Goal: Information Seeking & Learning: Find specific fact

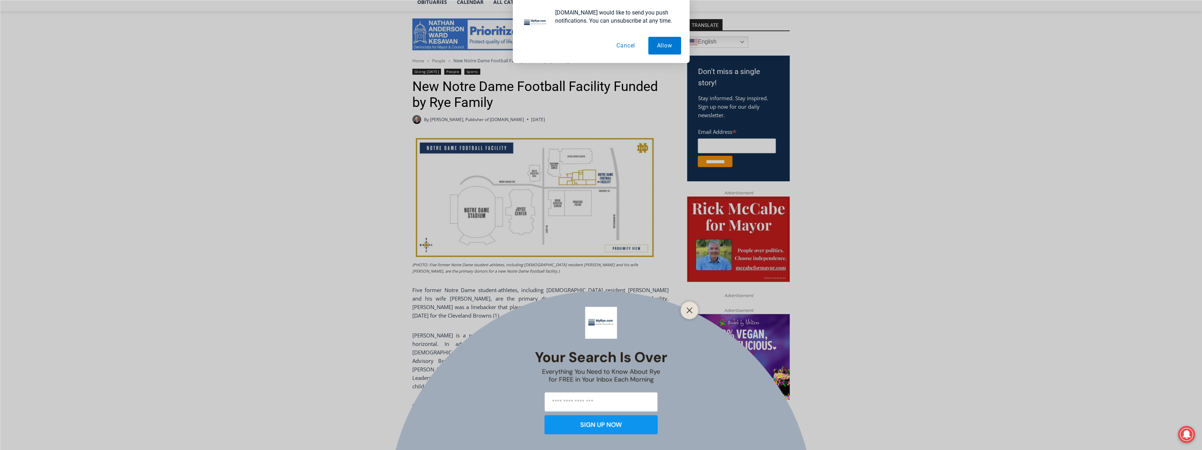
scroll to position [179, 0]
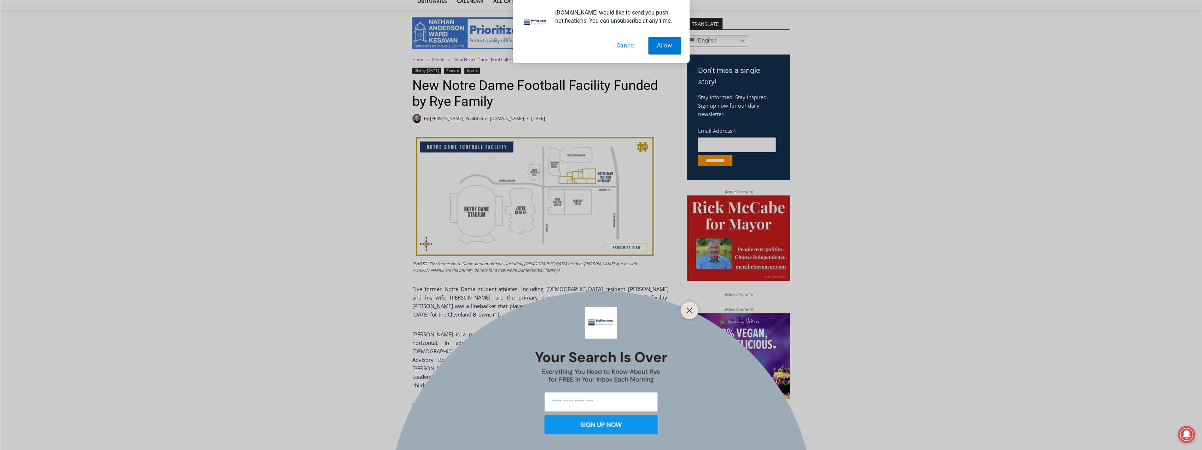
drag, startPoint x: 171, startPoint y: 139, endPoint x: 160, endPoint y: 152, distance: 17.5
click at [693, 307] on button "Close" at bounding box center [690, 310] width 10 height 10
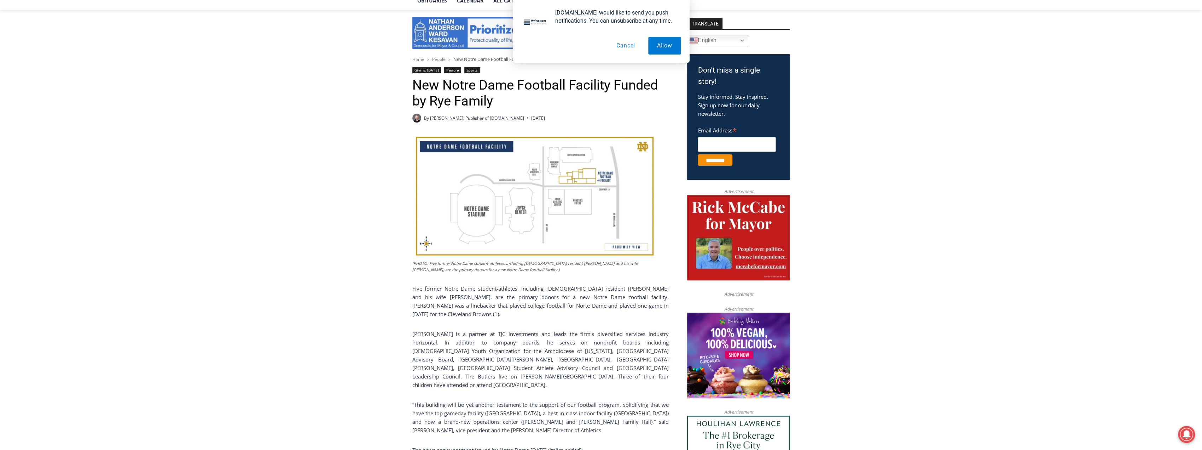
click at [543, 299] on span "Five former Notre Dame student-athletes, including [DEMOGRAPHIC_DATA] resident …" at bounding box center [540, 301] width 256 height 33
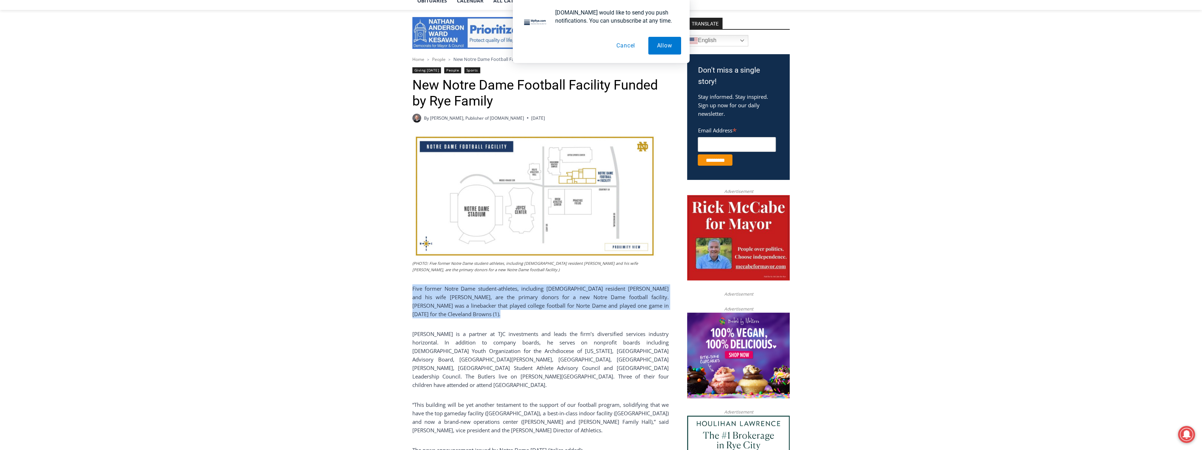
click at [543, 299] on span "Five former Notre Dame student-athletes, including [DEMOGRAPHIC_DATA] resident …" at bounding box center [540, 301] width 256 height 33
click at [522, 299] on span "Five former Notre Dame student-athletes, including [DEMOGRAPHIC_DATA] resident …" at bounding box center [540, 301] width 256 height 33
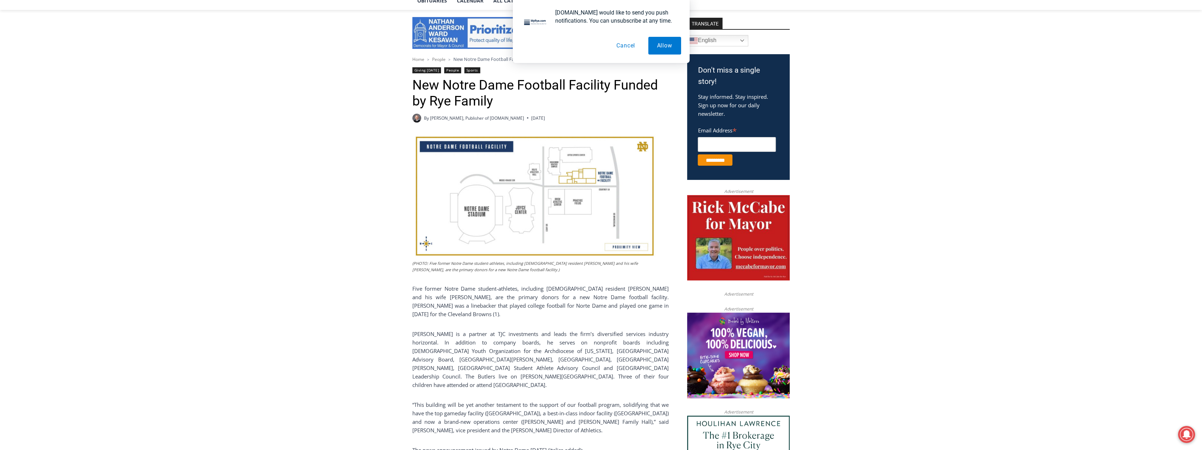
click at [470, 299] on span "Five former Notre Dame student-athletes, including [DEMOGRAPHIC_DATA] resident …" at bounding box center [540, 301] width 256 height 33
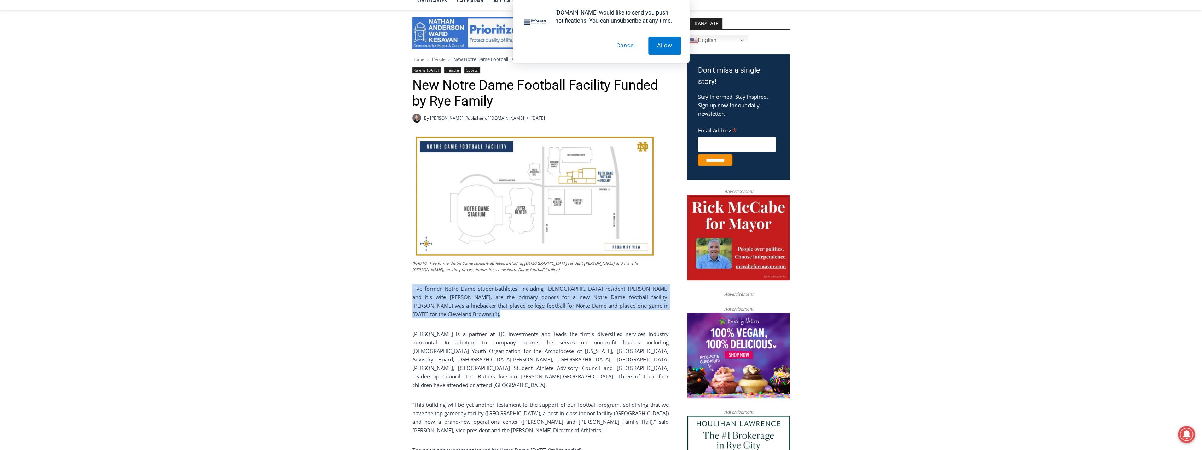
click at [470, 299] on span "Five former Notre Dame student-athletes, including [DEMOGRAPHIC_DATA] resident …" at bounding box center [540, 301] width 256 height 33
click at [464, 300] on span "Five former Notre Dame student-athletes, including [DEMOGRAPHIC_DATA] resident …" at bounding box center [540, 301] width 256 height 33
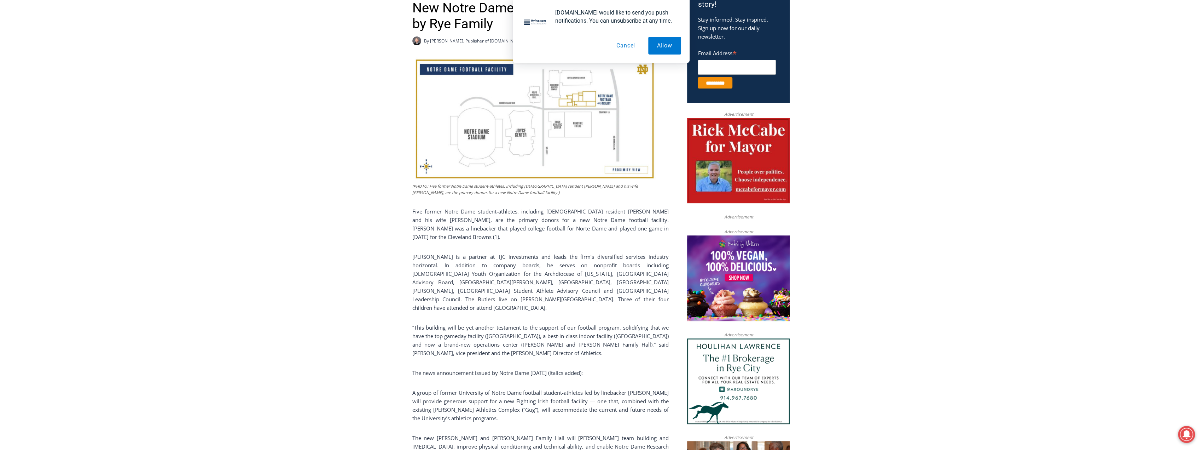
drag, startPoint x: 299, startPoint y: 271, endPoint x: 295, endPoint y: 289, distance: 18.0
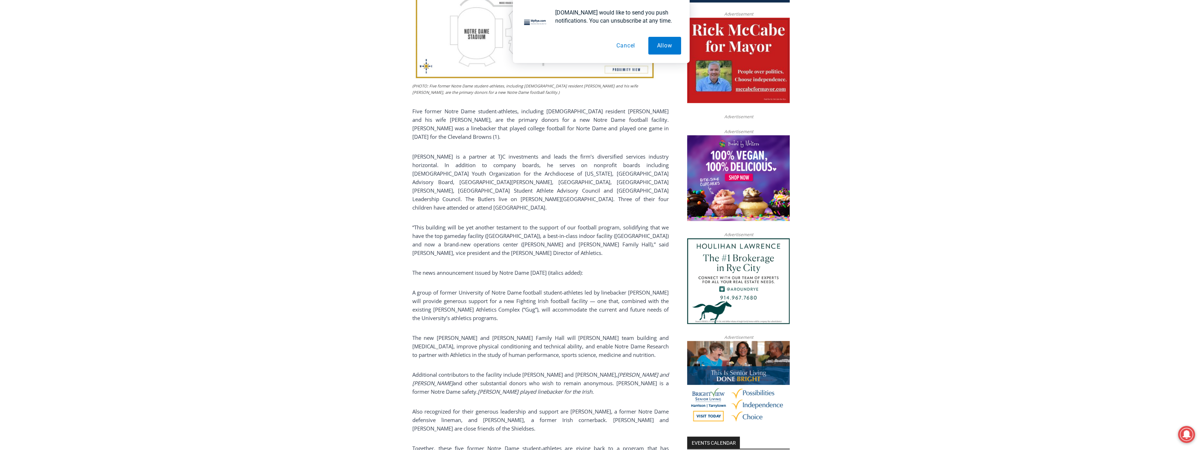
drag, startPoint x: 316, startPoint y: 271, endPoint x: 306, endPoint y: 286, distance: 18.4
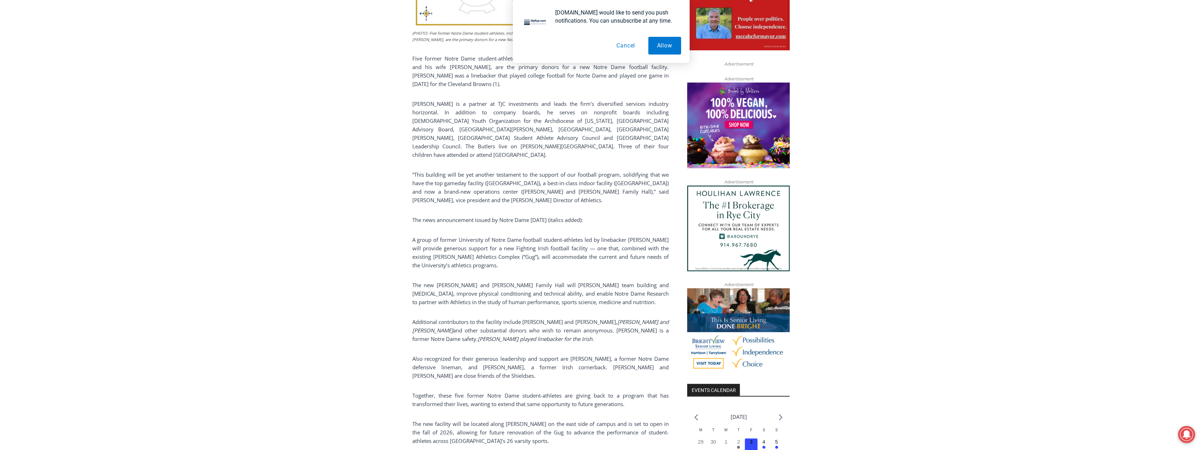
drag, startPoint x: 320, startPoint y: 265, endPoint x: 315, endPoint y: 279, distance: 14.3
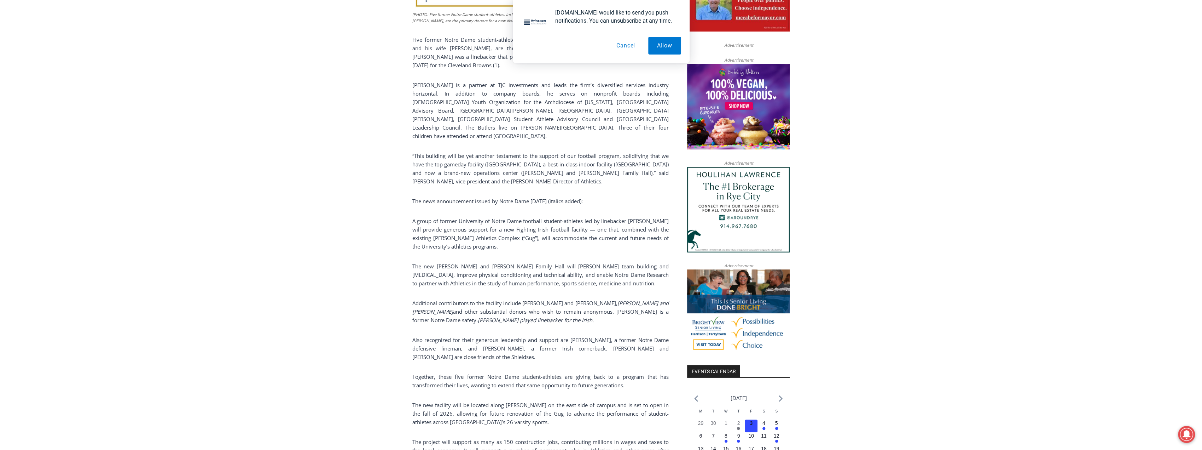
drag, startPoint x: 319, startPoint y: 268, endPoint x: 314, endPoint y: 278, distance: 11.1
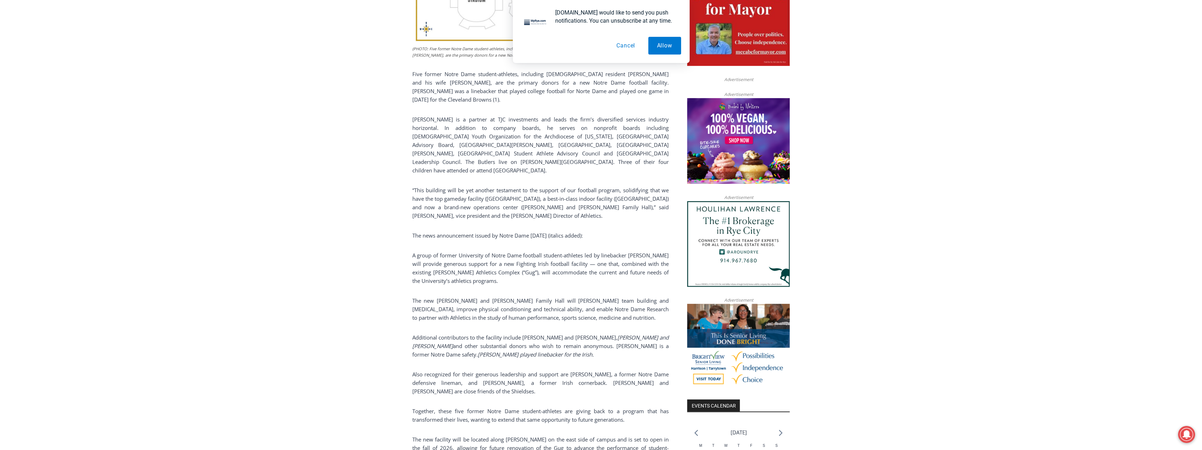
drag, startPoint x: 314, startPoint y: 278, endPoint x: 320, endPoint y: 259, distance: 20.4
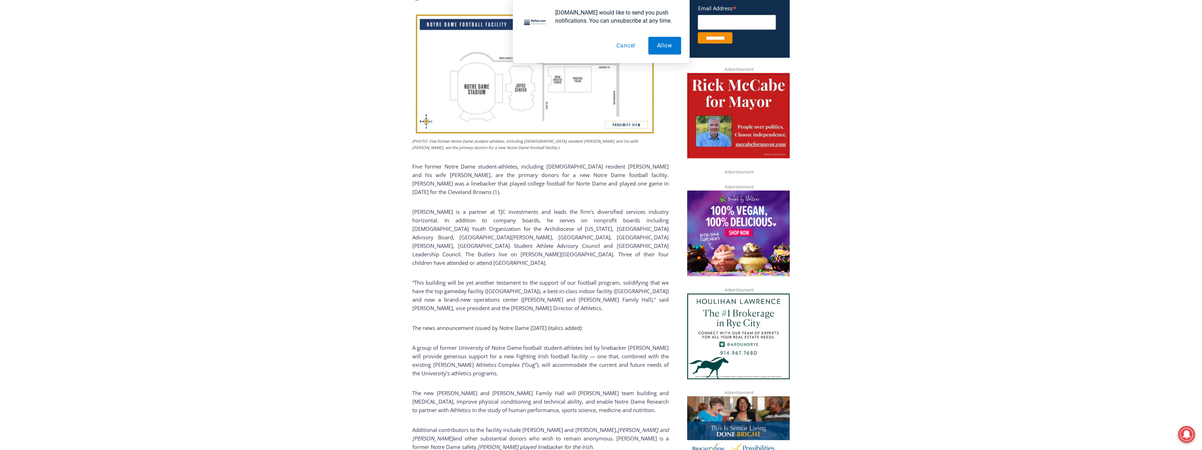
drag, startPoint x: 332, startPoint y: 259, endPoint x: 316, endPoint y: 239, distance: 24.9
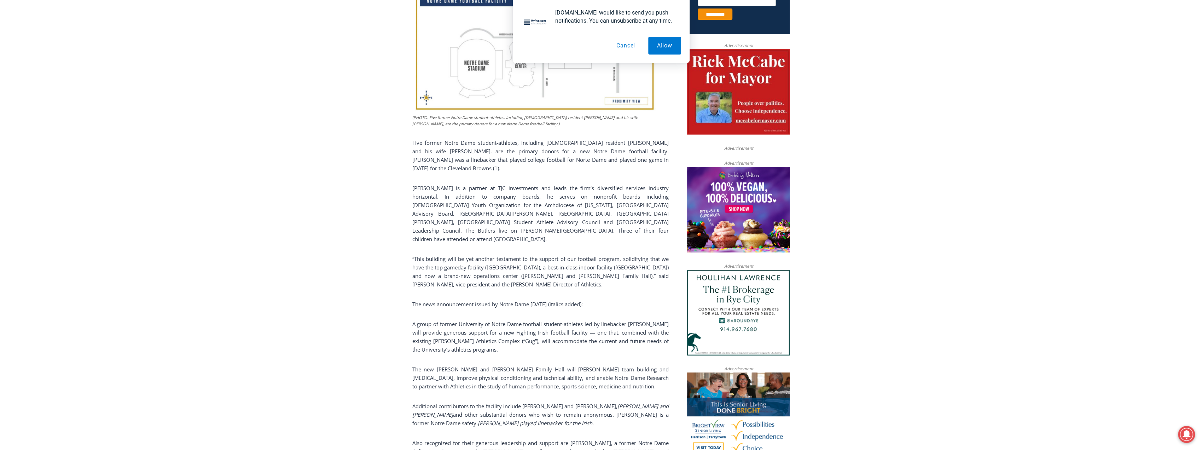
drag, startPoint x: 317, startPoint y: 234, endPoint x: 316, endPoint y: 245, distance: 11.4
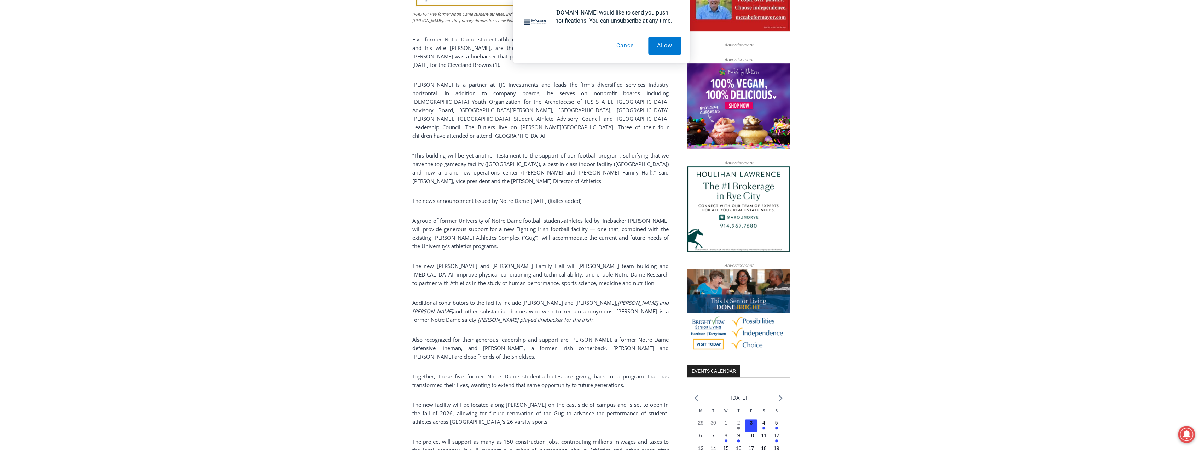
drag, startPoint x: 318, startPoint y: 239, endPoint x: 316, endPoint y: 255, distance: 16.1
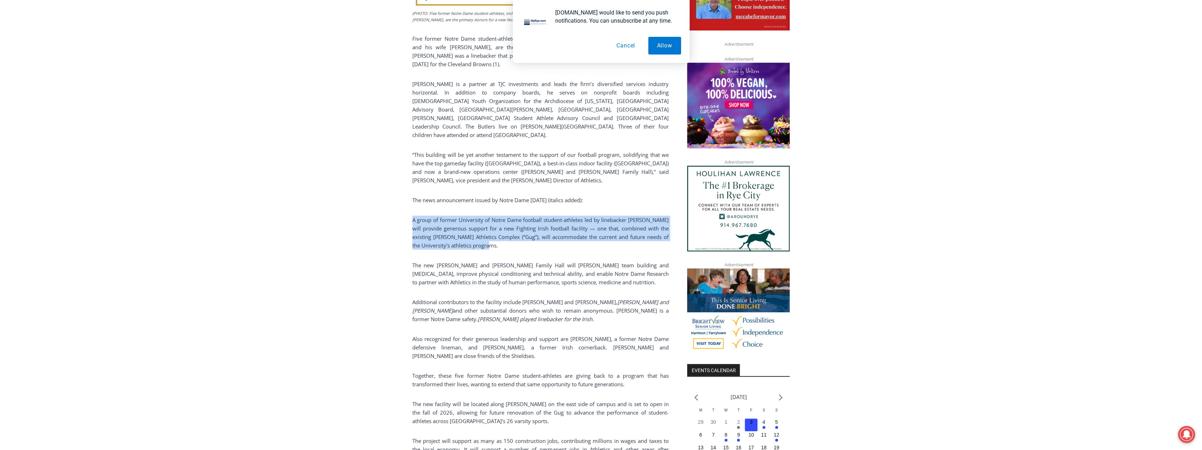
drag, startPoint x: 417, startPoint y: 203, endPoint x: 536, endPoint y: 232, distance: 122.4
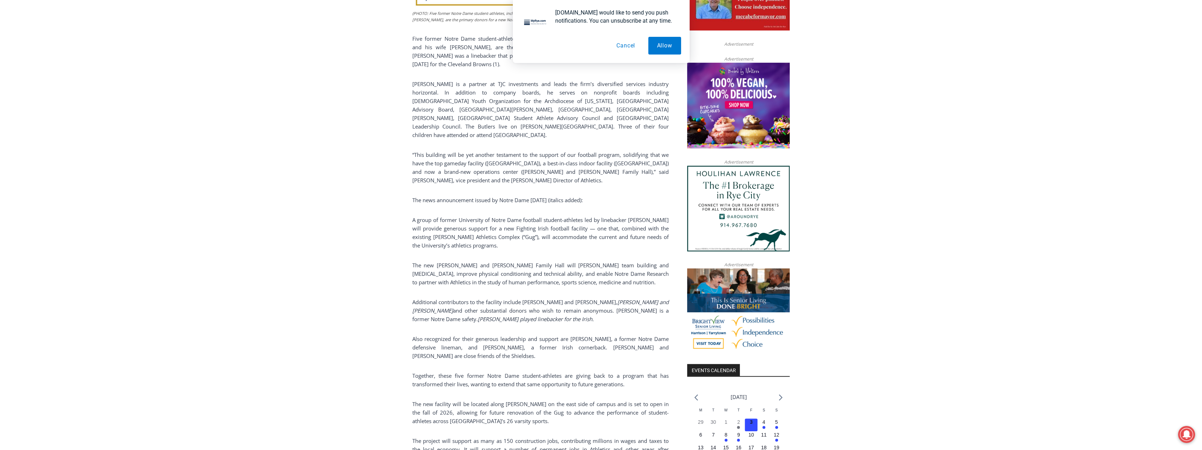
click at [513, 261] on span "The new [PERSON_NAME] and [PERSON_NAME] Family Hall will [PERSON_NAME] team bui…" at bounding box center [540, 273] width 256 height 24
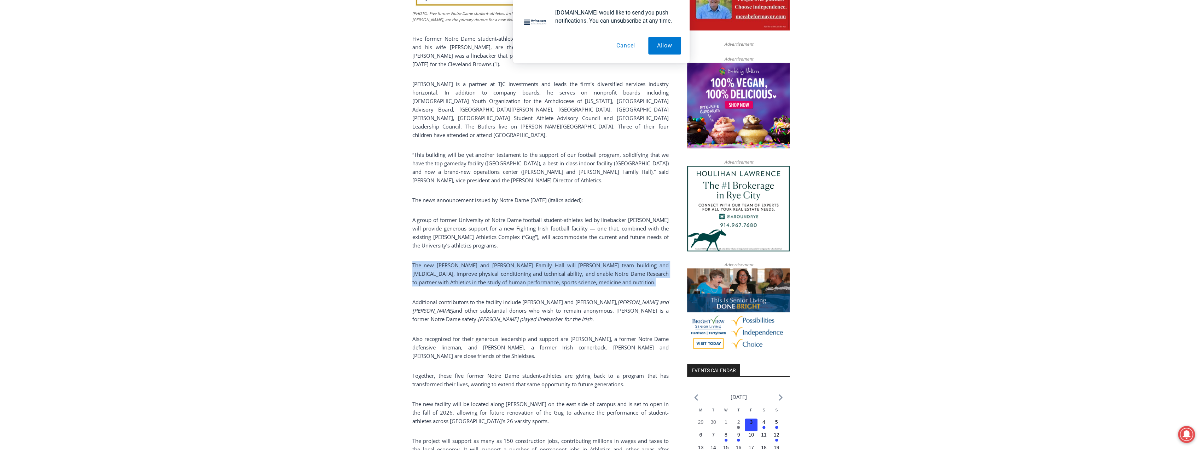
click at [513, 261] on span "The new [PERSON_NAME] and [PERSON_NAME] Family Hall will [PERSON_NAME] team bui…" at bounding box center [540, 273] width 256 height 24
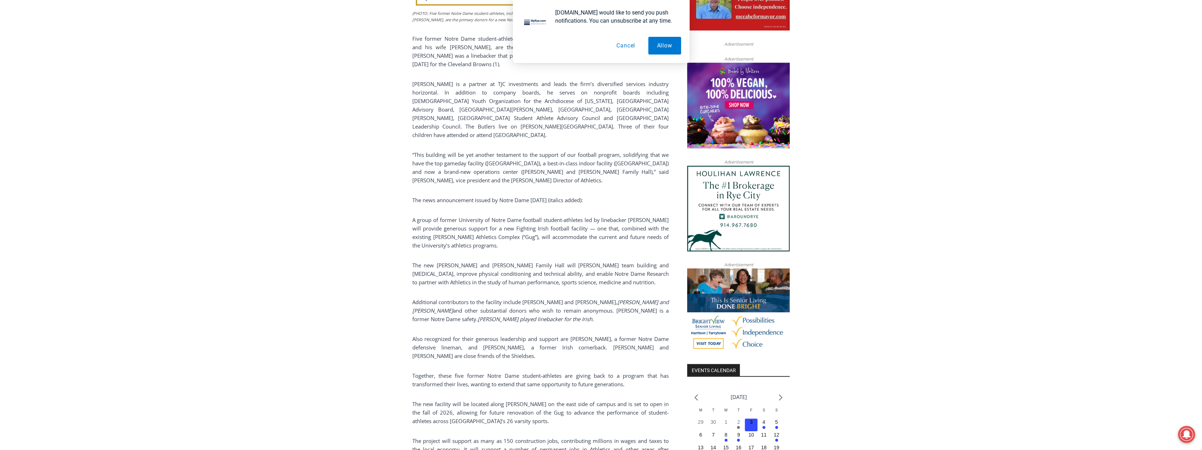
click at [443, 307] on span "and other substantial donors who wish to remain anonymous. [PERSON_NAME] is a f…" at bounding box center [540, 315] width 256 height 16
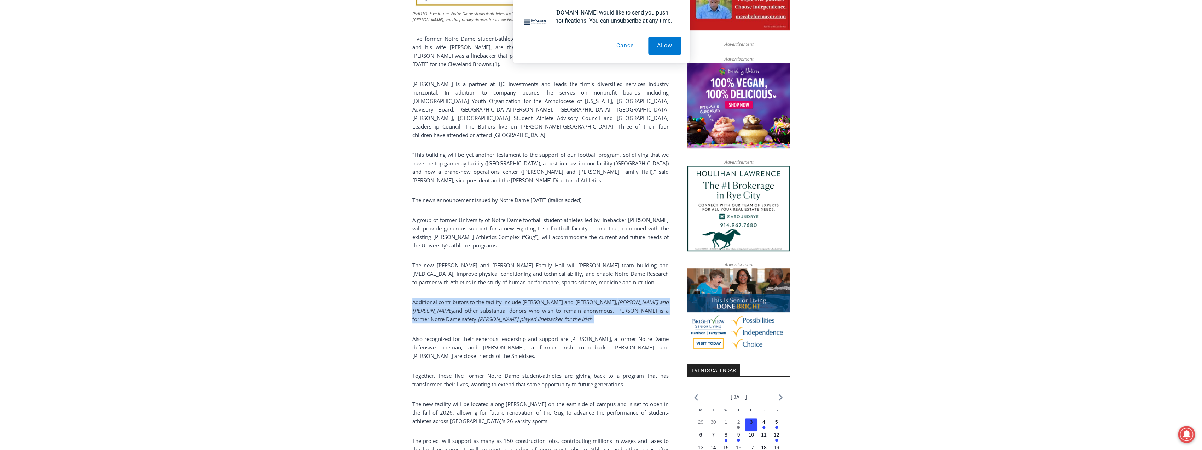
click at [443, 307] on span "and other substantial donors who wish to remain anonymous. [PERSON_NAME] is a f…" at bounding box center [540, 315] width 256 height 16
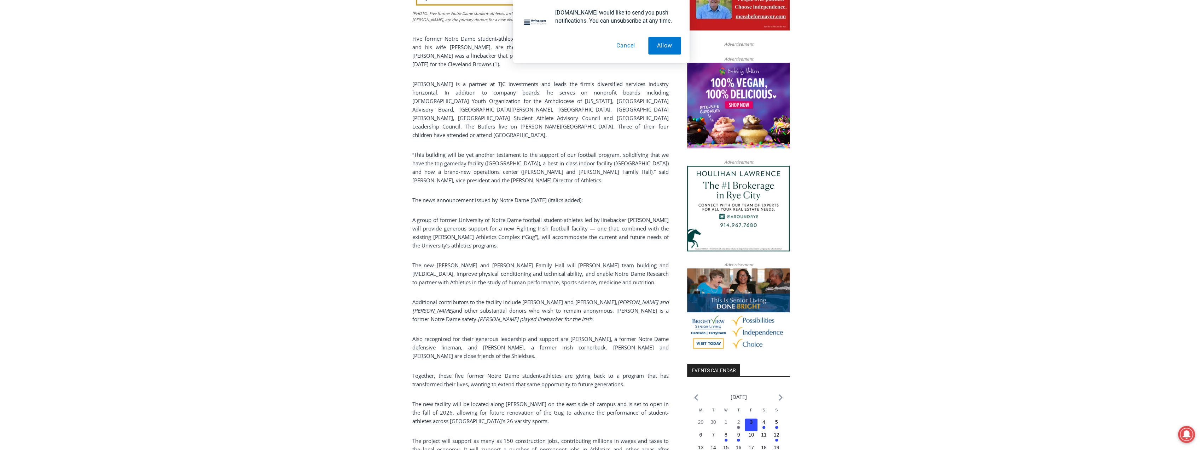
click at [432, 335] on span "Also recognized for their generous leadership and support are [PERSON_NAME], a …" at bounding box center [540, 347] width 256 height 24
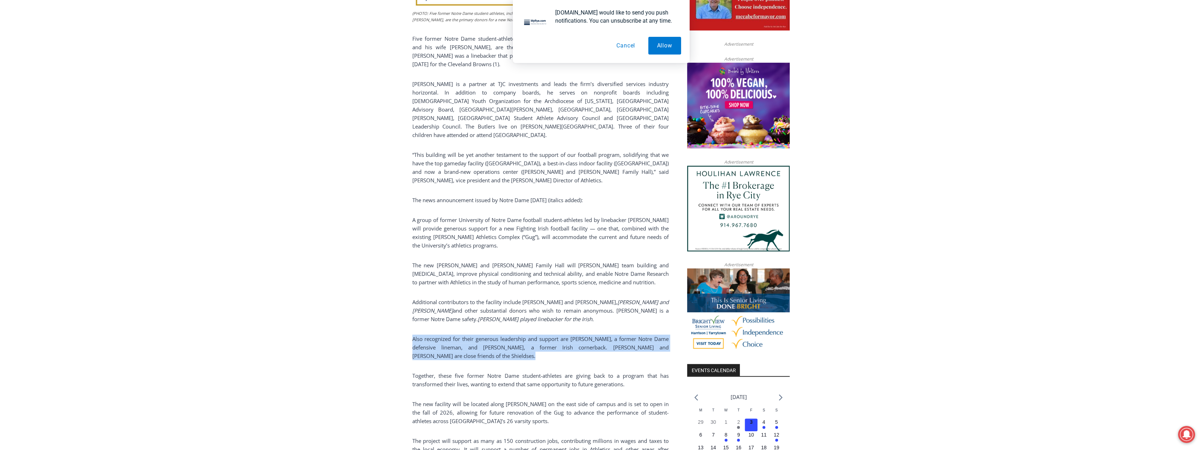
click at [432, 335] on span "Also recognized for their generous leadership and support are [PERSON_NAME], a …" at bounding box center [540, 347] width 256 height 24
click at [426, 335] on span "Also recognized for their generous leadership and support are [PERSON_NAME], a …" at bounding box center [540, 347] width 256 height 24
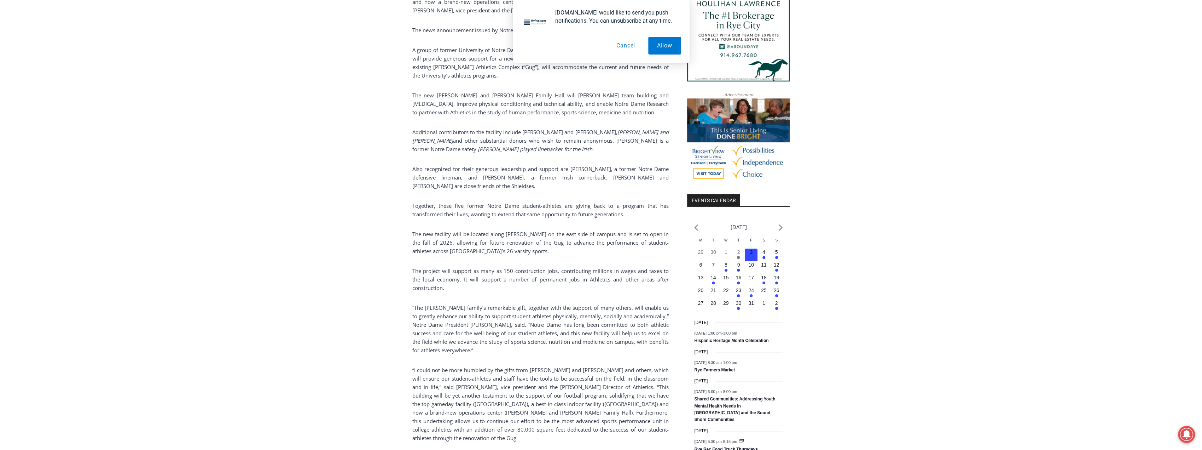
drag, startPoint x: 340, startPoint y: 276, endPoint x: 341, endPoint y: 294, distance: 17.4
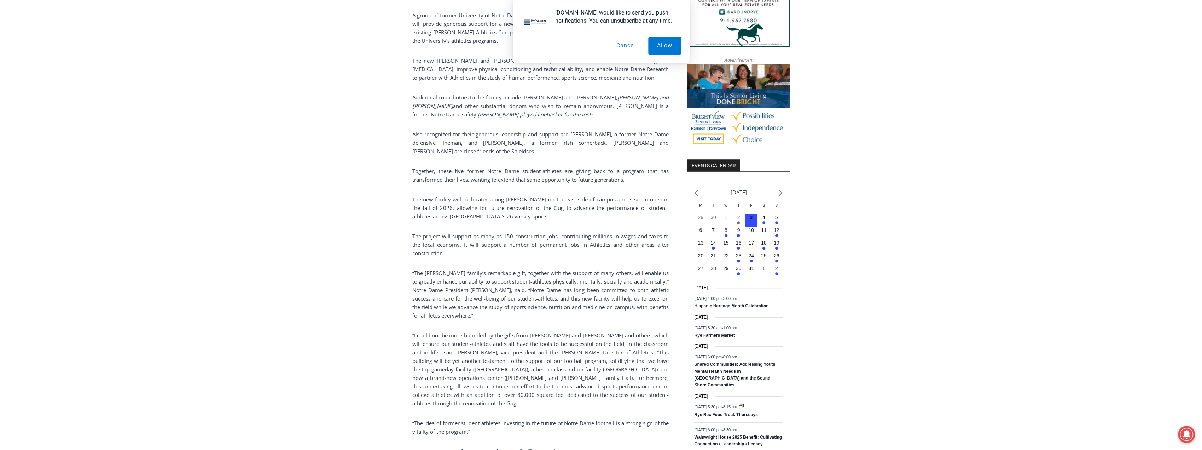
drag, startPoint x: 350, startPoint y: 268, endPoint x: 349, endPoint y: 281, distance: 12.8
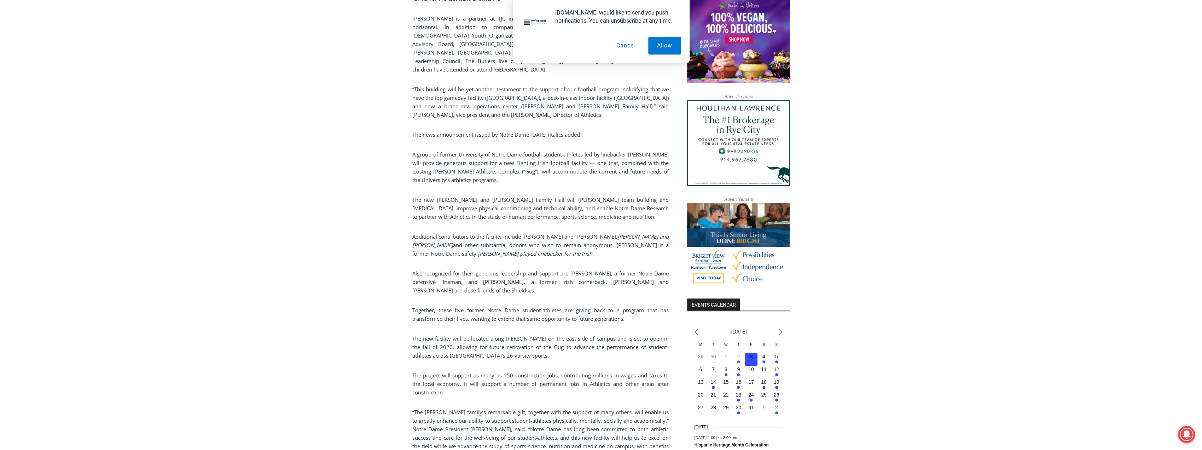
drag, startPoint x: 357, startPoint y: 259, endPoint x: 287, endPoint y: 245, distance: 72.2
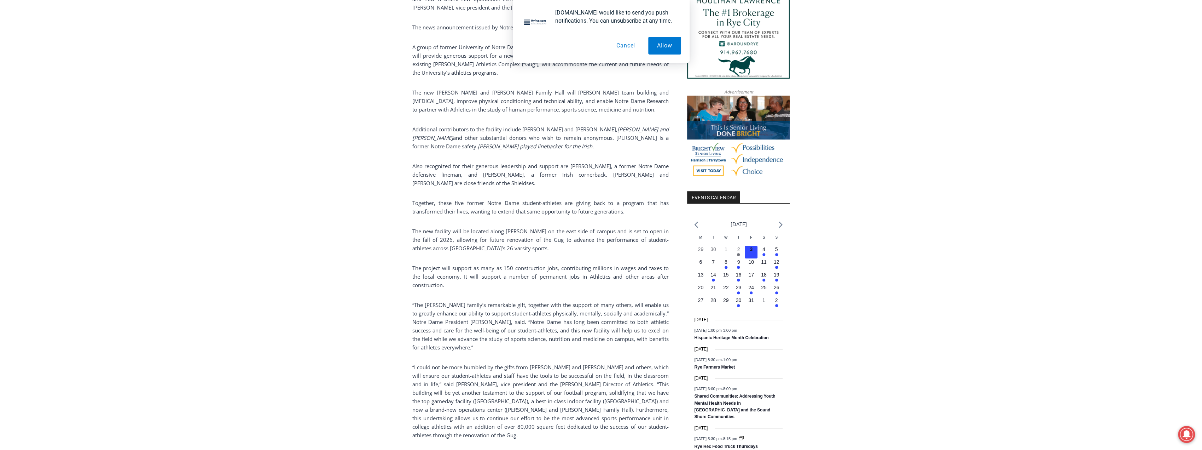
drag, startPoint x: 287, startPoint y: 245, endPoint x: 285, endPoint y: 264, distance: 18.8
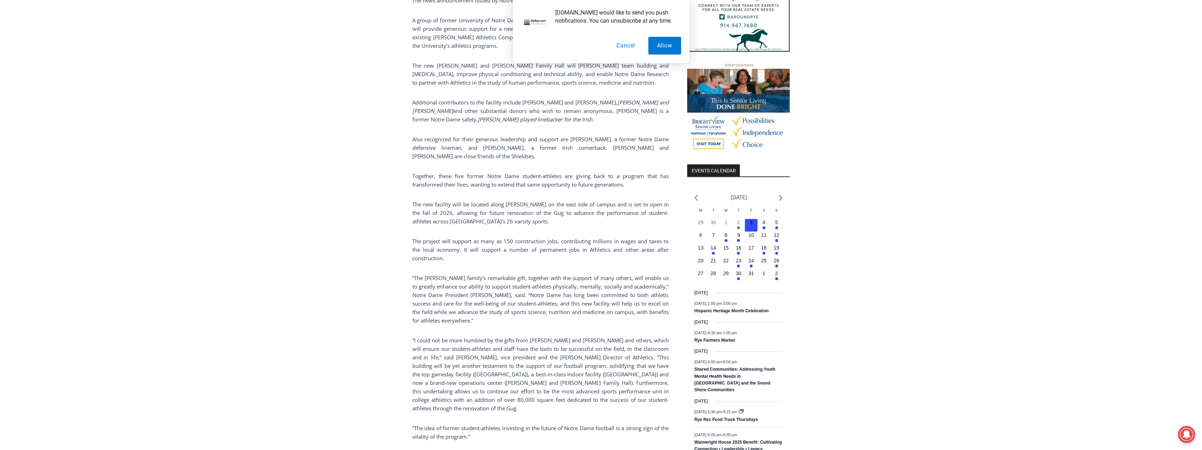
drag, startPoint x: 299, startPoint y: 238, endPoint x: 295, endPoint y: 255, distance: 16.7
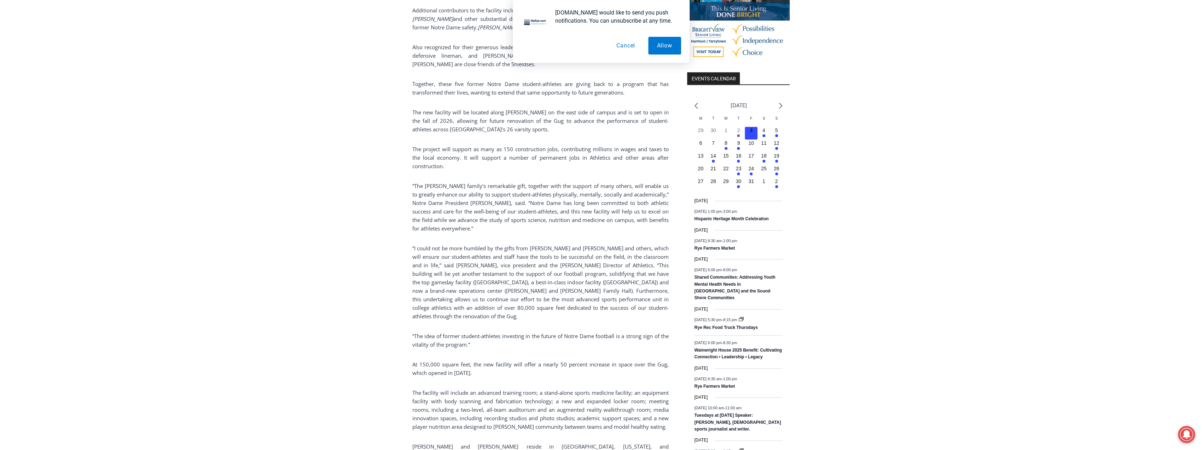
drag, startPoint x: 310, startPoint y: 229, endPoint x: 307, endPoint y: 245, distance: 16.2
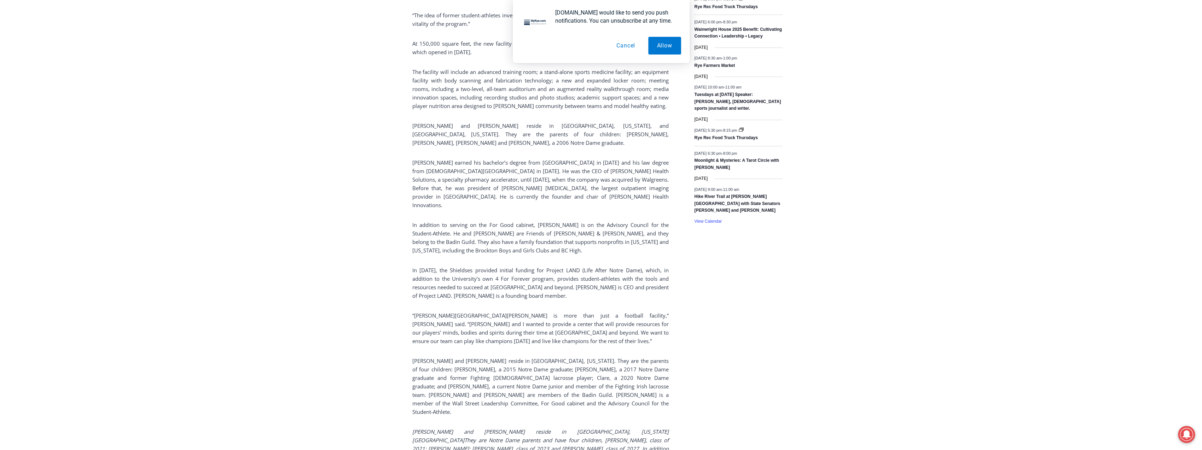
drag, startPoint x: 315, startPoint y: 226, endPoint x: 309, endPoint y: 243, distance: 17.7
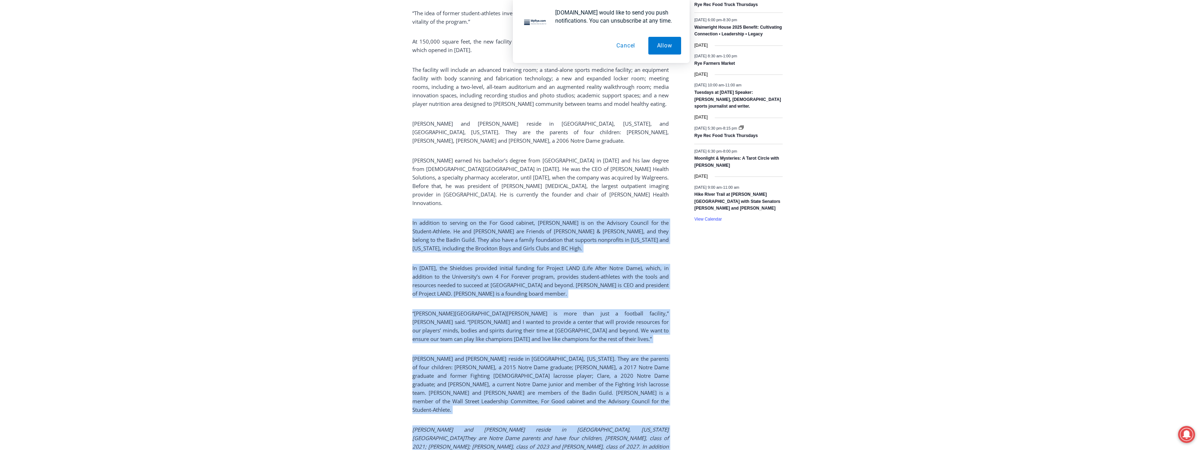
drag, startPoint x: 412, startPoint y: 187, endPoint x: 632, endPoint y: 410, distance: 313.4
click at [632, 425] on p "[PERSON_NAME] and [PERSON_NAME] reside in [GEOGRAPHIC_DATA], [US_STATE][GEOGRAP…" at bounding box center [540, 446] width 256 height 42
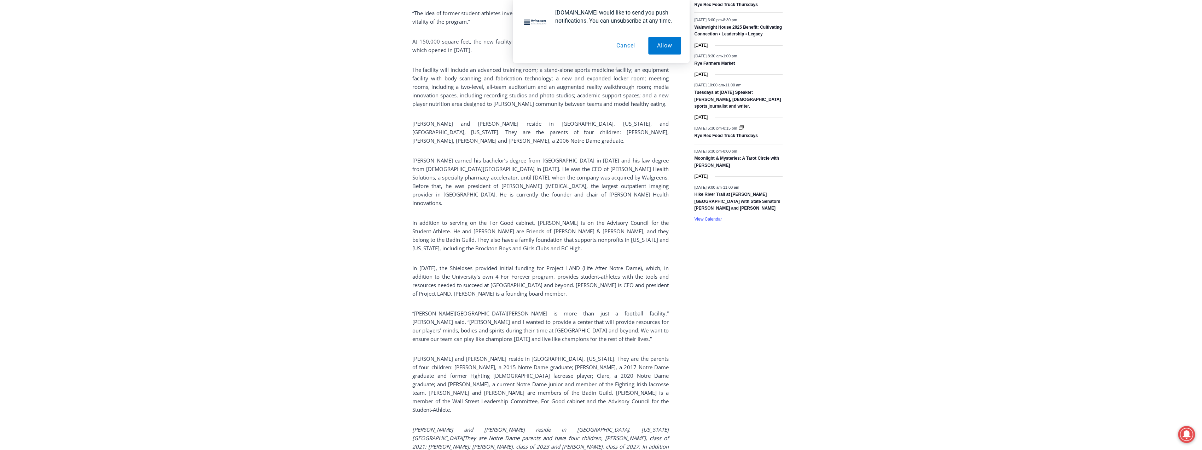
click at [632, 425] on p "[PERSON_NAME] and [PERSON_NAME] reside in [GEOGRAPHIC_DATA], [US_STATE][GEOGRAP…" at bounding box center [540, 446] width 256 height 42
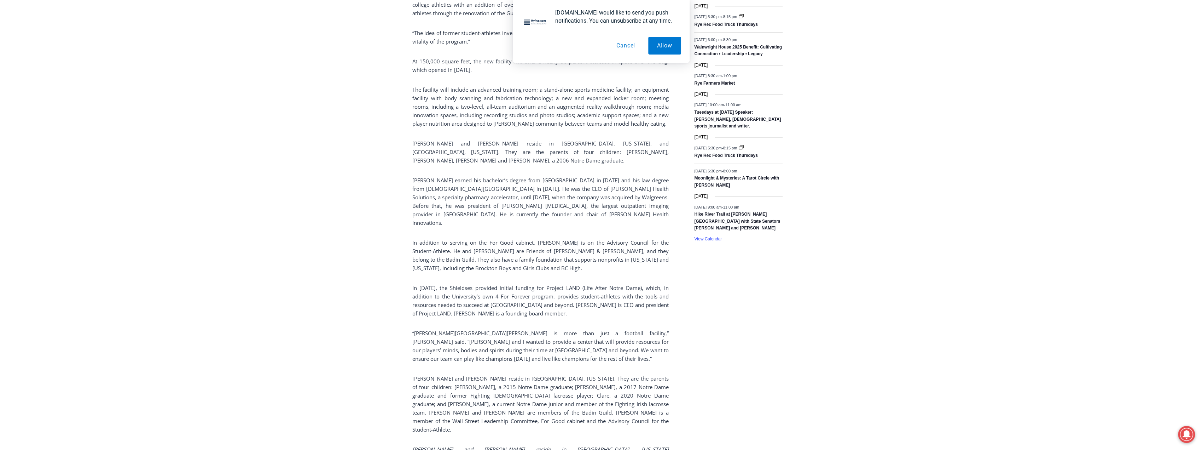
drag, startPoint x: 506, startPoint y: 265, endPoint x: 481, endPoint y: 253, distance: 28.0
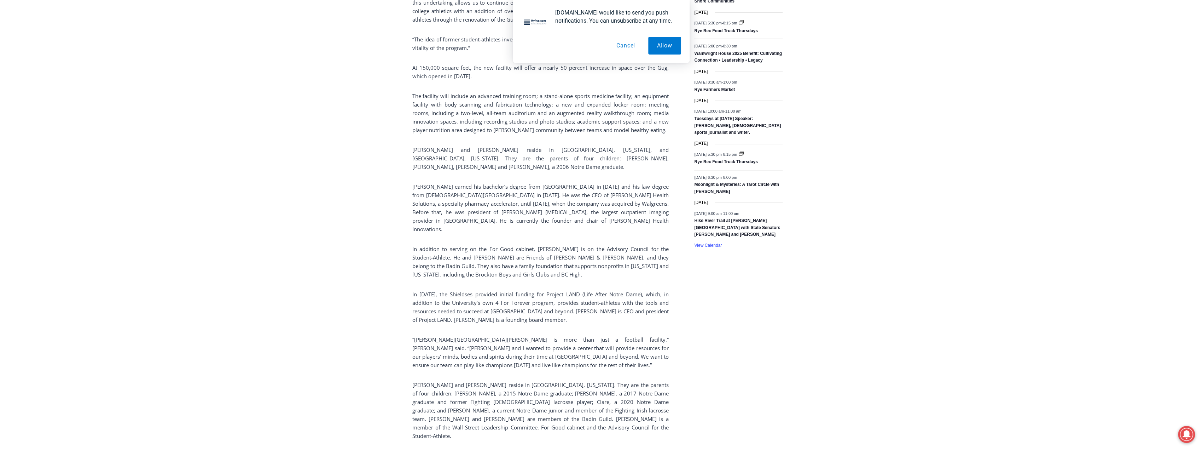
drag, startPoint x: 481, startPoint y: 253, endPoint x: 478, endPoint y: 243, distance: 9.9
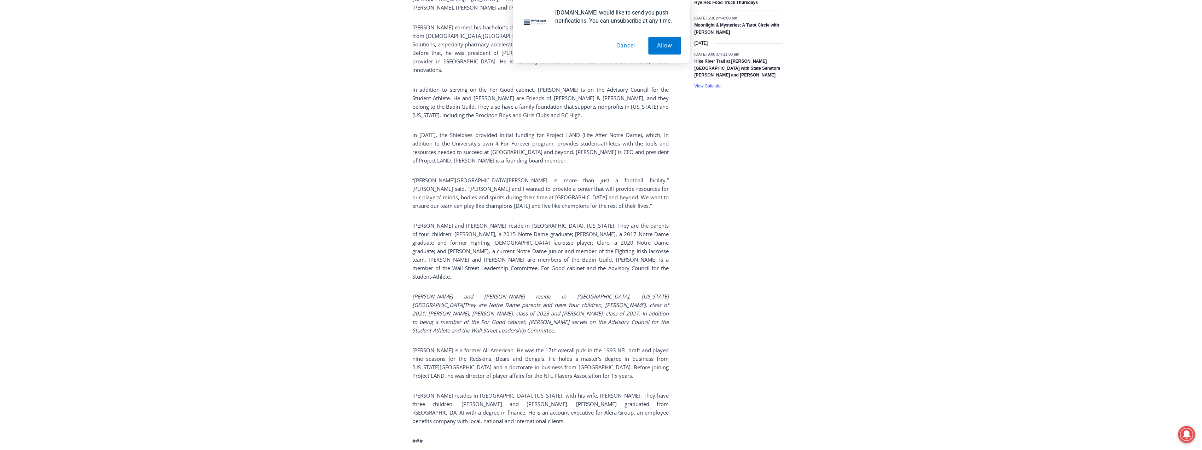
drag, startPoint x: 478, startPoint y: 234, endPoint x: 315, endPoint y: 229, distance: 163.1
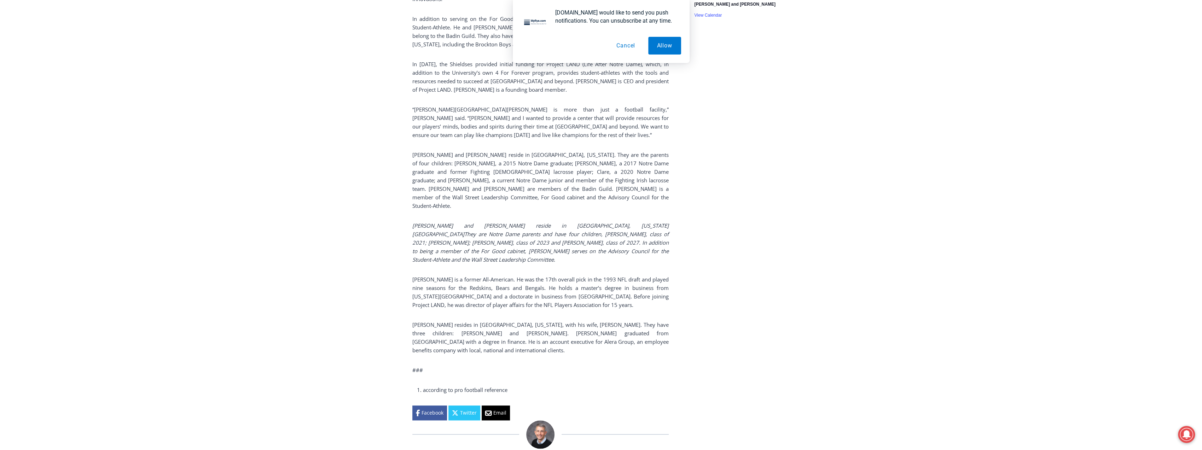
drag, startPoint x: 347, startPoint y: 208, endPoint x: 264, endPoint y: 230, distance: 85.6
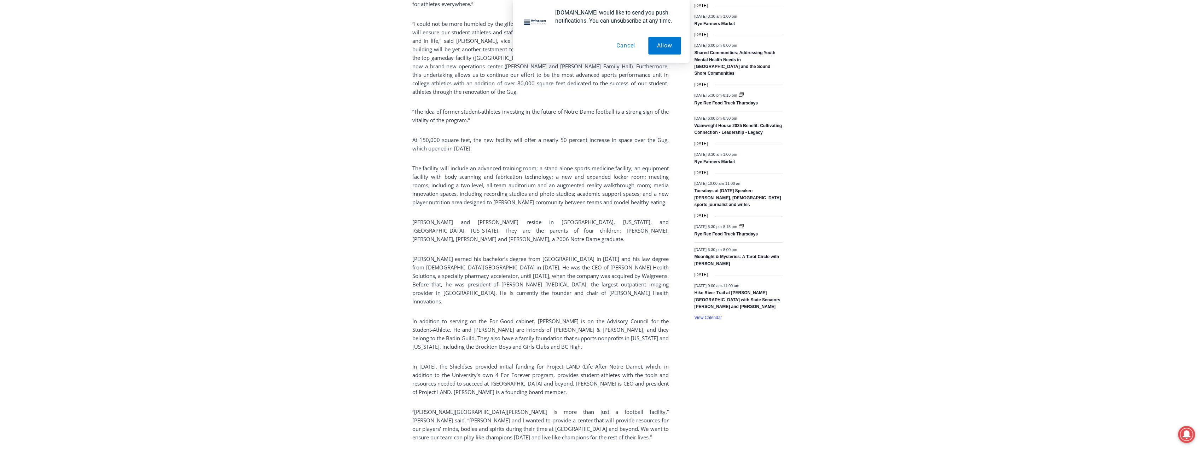
scroll to position [0, 0]
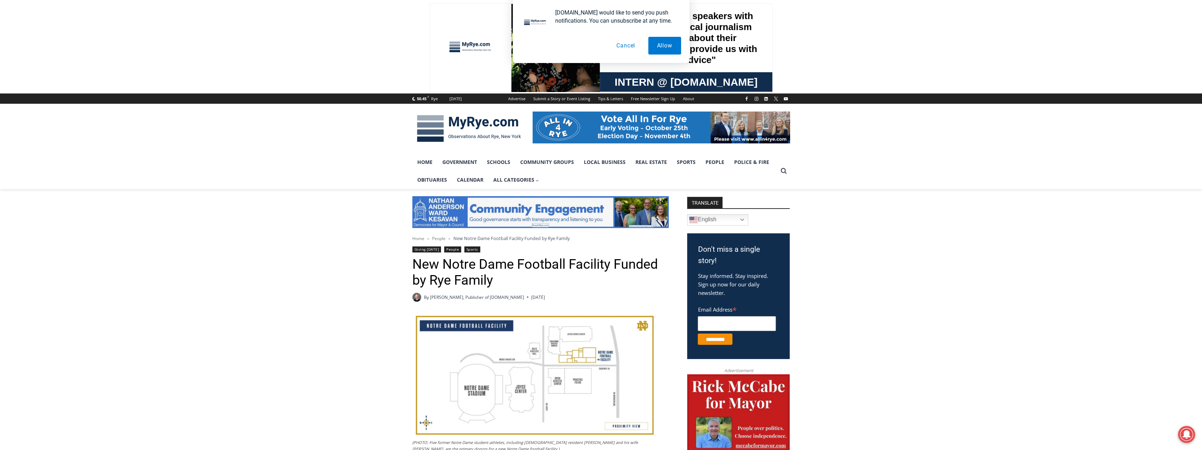
drag, startPoint x: 901, startPoint y: 344, endPoint x: 171, endPoint y: 69, distance: 780.1
